Goal: Answer question/provide support

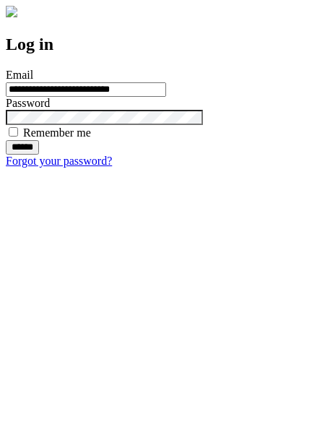
click at [39, 155] on input "******" at bounding box center [22, 147] width 33 height 14
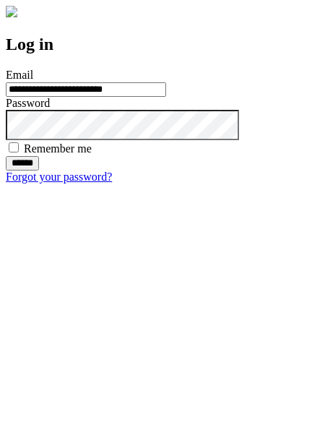
click at [39, 171] on input "******" at bounding box center [22, 163] width 33 height 14
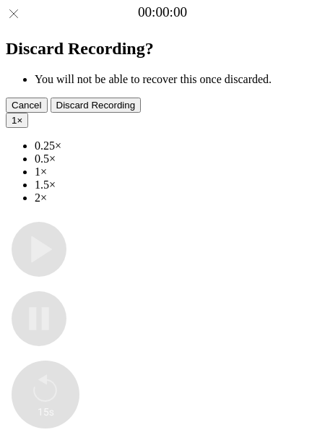
type input "**********"
